Goal: Use online tool/utility: Utilize a website feature to perform a specific function

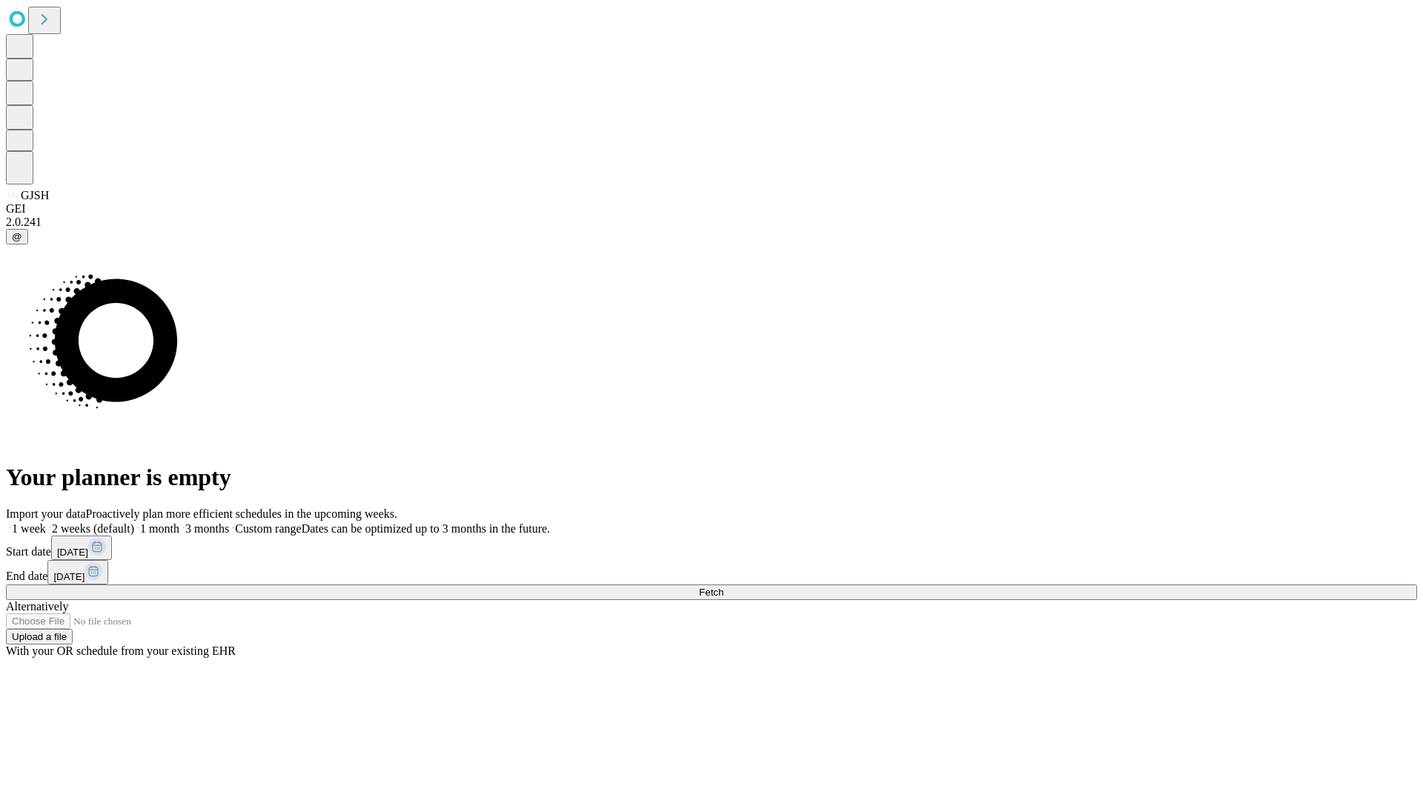
click at [723, 587] on span "Fetch" at bounding box center [711, 592] width 24 height 11
